Goal: Understand site structure: Understand site structure

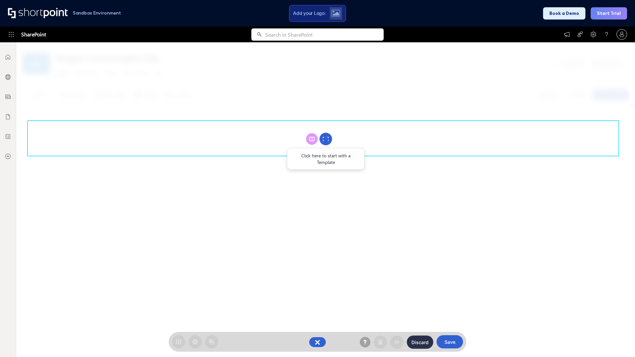
click at [326, 139] on circle at bounding box center [326, 139] width 13 height 13
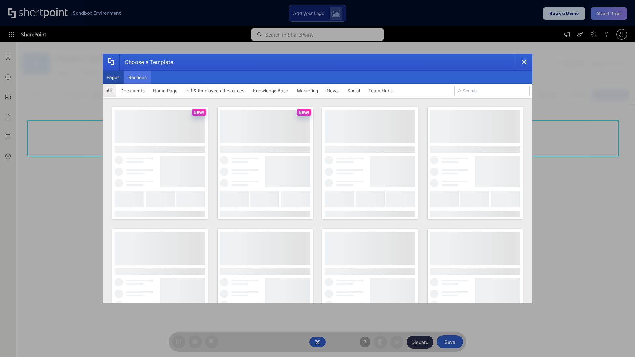
click at [137, 77] on button "Sections" at bounding box center [137, 77] width 27 height 13
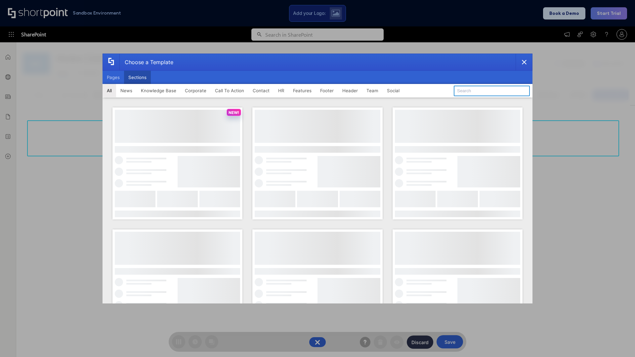
type input "Header 4"
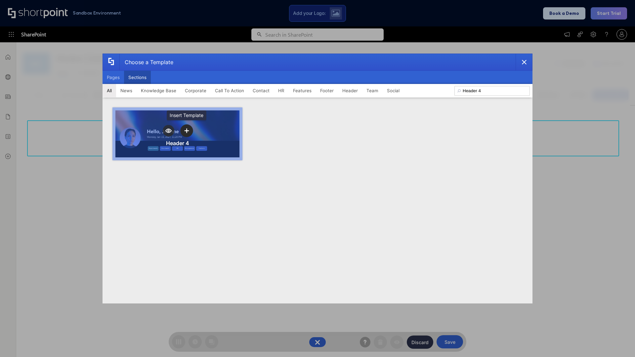
click at [187, 131] on icon "template selector" at bounding box center [186, 130] width 5 height 5
